Goal: Task Accomplishment & Management: Complete application form

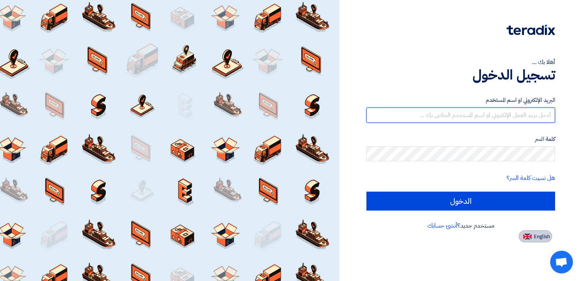
type input "[PERSON_NAME][EMAIL_ADDRESS][PERSON_NAME][DOMAIN_NAME]"
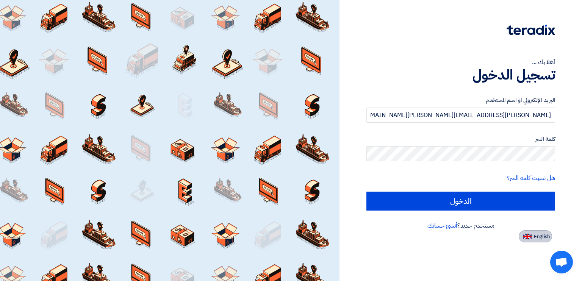
click at [537, 240] on span "English" at bounding box center [542, 236] width 16 height 5
type input "Sign in"
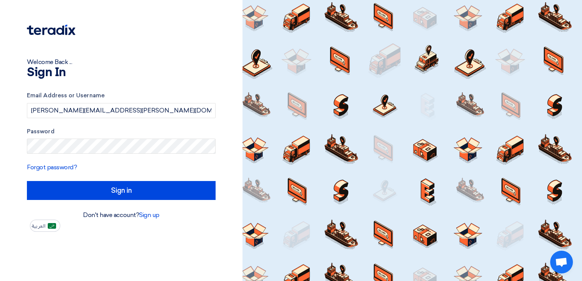
click at [201, 172] on form "Email Address or Username [PERSON_NAME][EMAIL_ADDRESS][PERSON_NAME][DOMAIN_NAME…" at bounding box center [121, 145] width 189 height 109
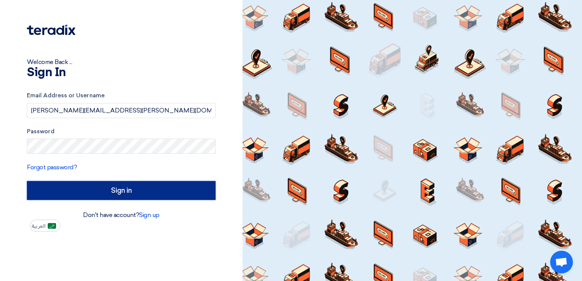
click at [185, 185] on input "Sign in" at bounding box center [121, 190] width 189 height 19
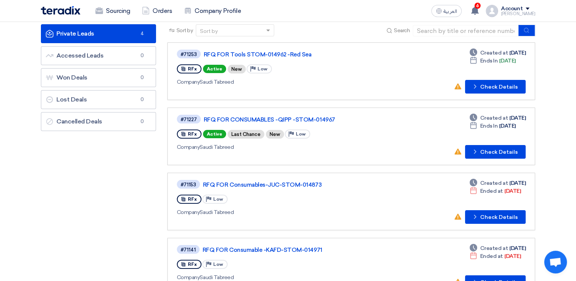
scroll to position [38, 0]
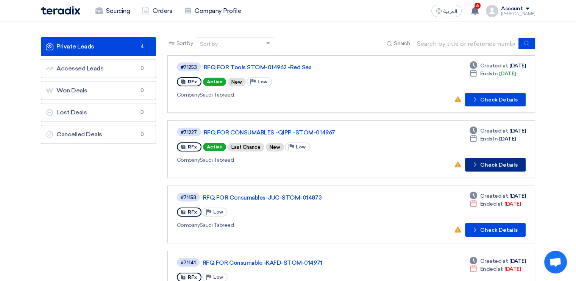
click at [508, 169] on button "Check details Check Details" at bounding box center [495, 165] width 61 height 14
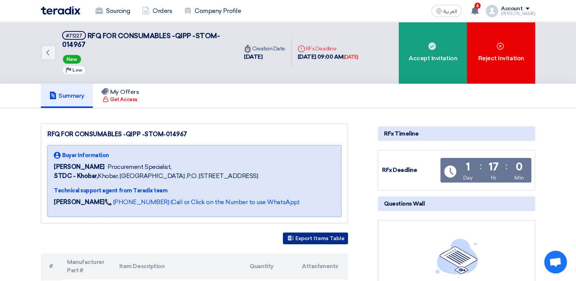
click at [323, 238] on button "Export Items Table" at bounding box center [315, 239] width 65 height 12
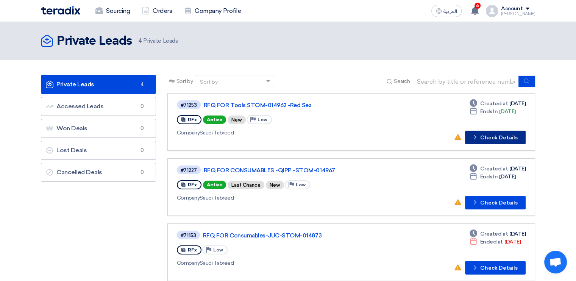
click at [503, 138] on button "Check details Check Details" at bounding box center [495, 138] width 61 height 14
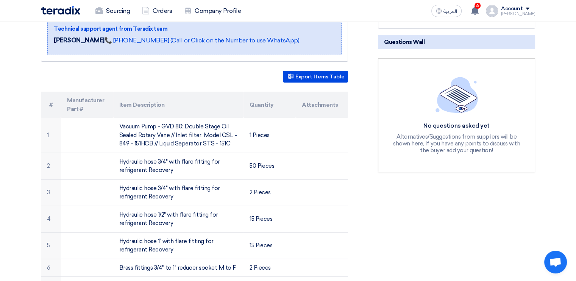
scroll to position [152, 0]
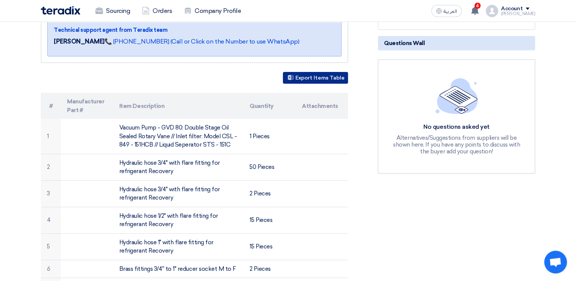
click at [308, 73] on button "Export Items Table" at bounding box center [315, 78] width 65 height 12
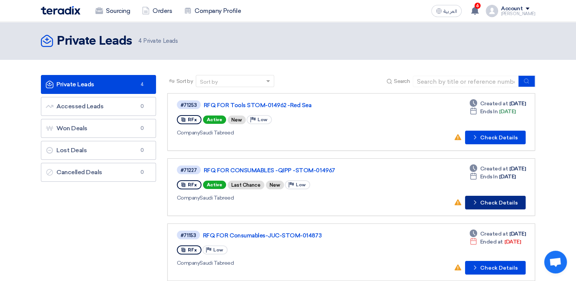
click at [508, 202] on button "Check details Check Details" at bounding box center [495, 203] width 61 height 14
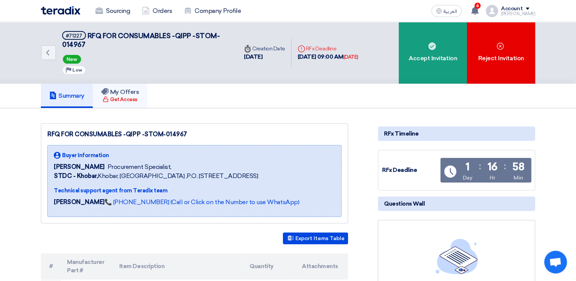
click at [130, 96] on div "Get Access" at bounding box center [120, 100] width 34 height 8
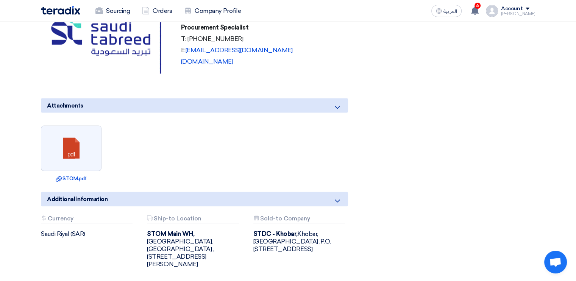
scroll to position [1668, 0]
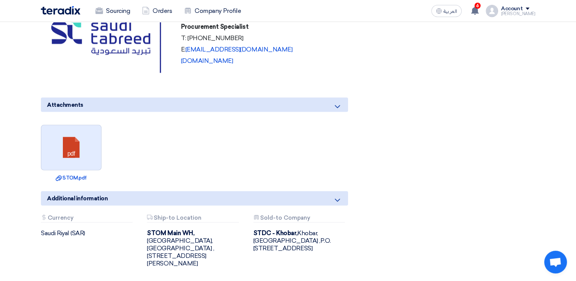
click at [72, 133] on link at bounding box center [71, 147] width 61 height 45
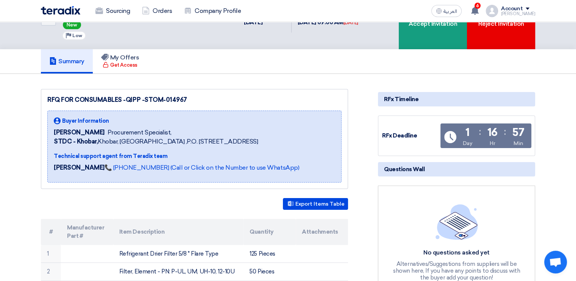
scroll to position [0, 0]
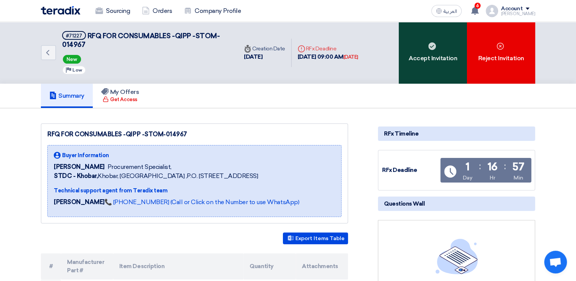
click at [432, 37] on div "Accept Invitation" at bounding box center [433, 53] width 68 height 62
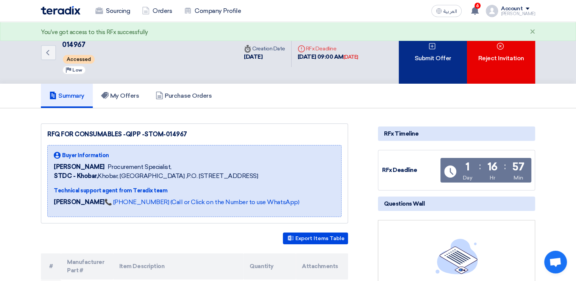
click at [444, 52] on div "Submit Offer" at bounding box center [433, 53] width 68 height 62
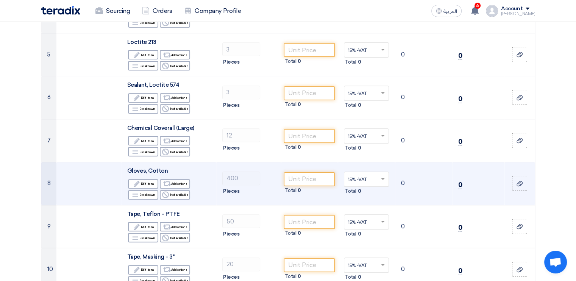
scroll to position [313, 0]
